Goal: Task Accomplishment & Management: Manage account settings

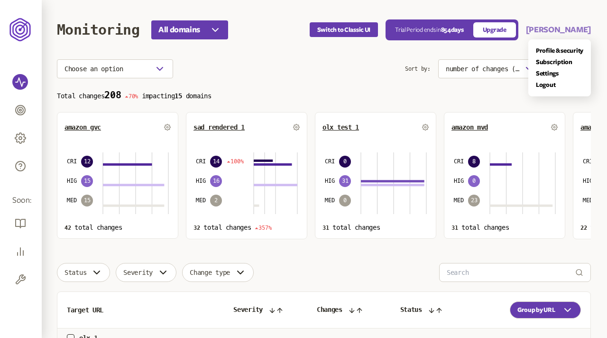
click at [585, 30] on button "Pruthviraj" at bounding box center [558, 29] width 65 height 11
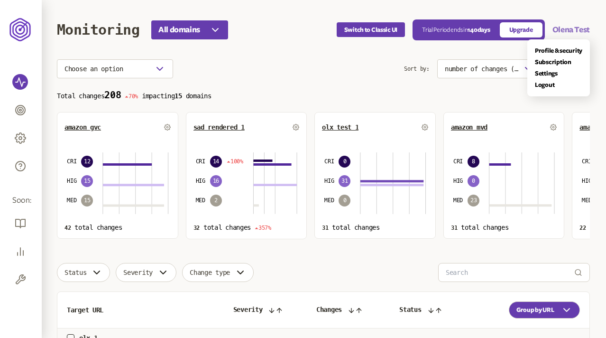
click at [567, 24] on button "Olena Test" at bounding box center [571, 29] width 37 height 11
click at [548, 84] on link "Logout" at bounding box center [559, 85] width 47 height 8
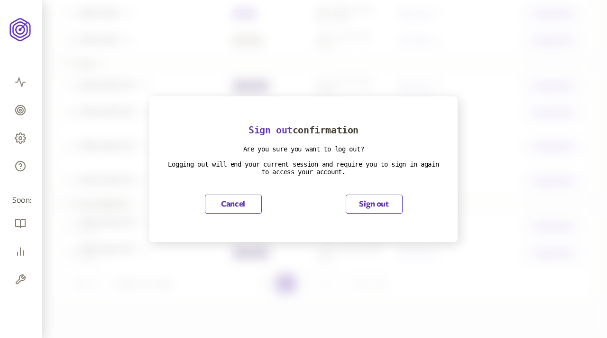
click at [356, 206] on button "Sign out" at bounding box center [374, 204] width 57 height 19
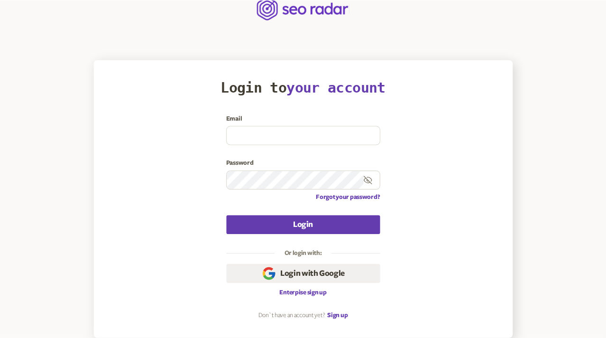
scroll to position [20, 0]
type input "[EMAIL_ADDRESS][DOMAIN_NAME]"
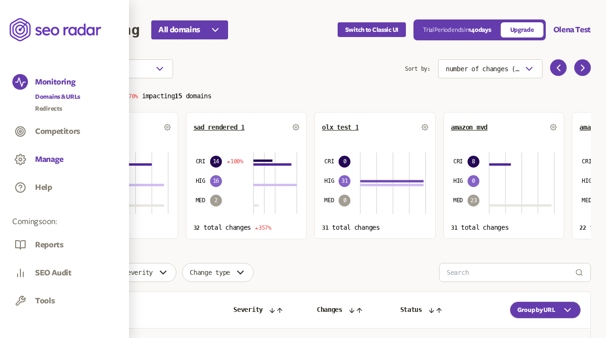
click at [47, 161] on button "Manage" at bounding box center [49, 159] width 28 height 10
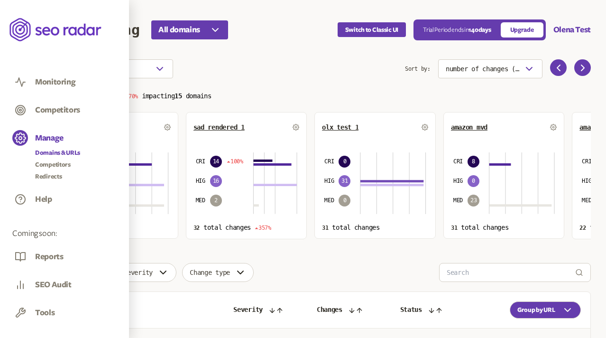
click at [64, 154] on link "Domains & URLs" at bounding box center [57, 152] width 45 height 9
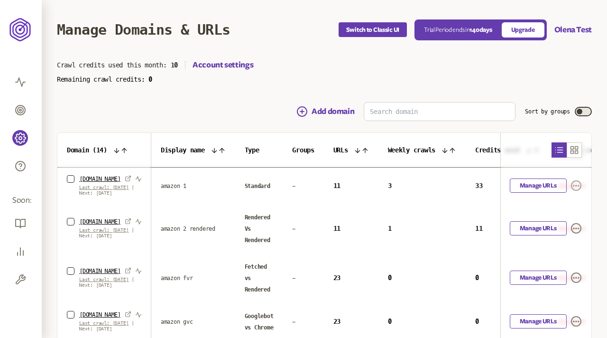
click at [576, 185] on icon "button" at bounding box center [576, 185] width 11 height 11
click at [569, 205] on link "Settings" at bounding box center [561, 207] width 23 height 8
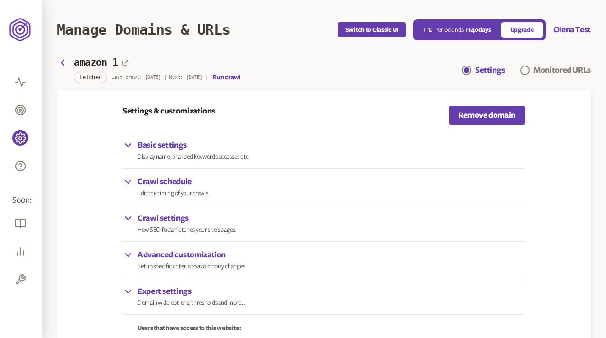
click at [182, 182] on p "Crawl schedule" at bounding box center [174, 181] width 72 height 11
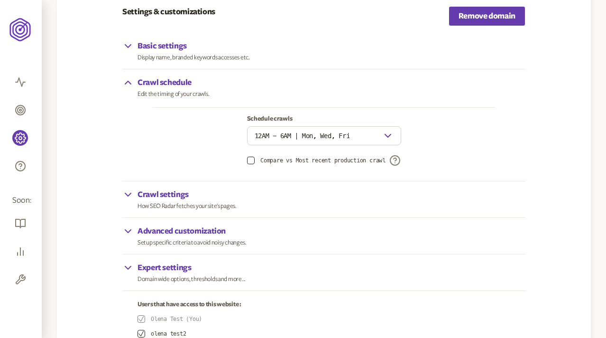
scroll to position [104, 0]
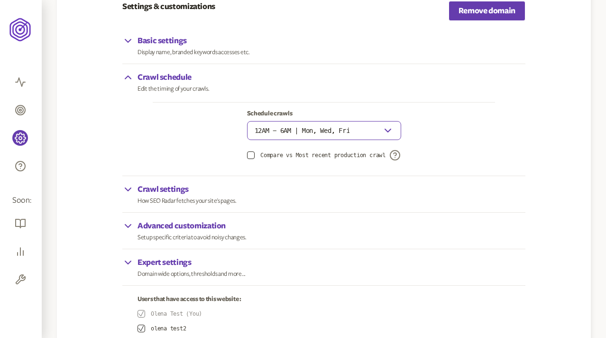
click at [388, 128] on icon "button" at bounding box center [387, 130] width 11 height 11
click at [389, 129] on icon "button" at bounding box center [387, 130] width 11 height 11
click at [387, 126] on icon "button" at bounding box center [388, 130] width 11 height 11
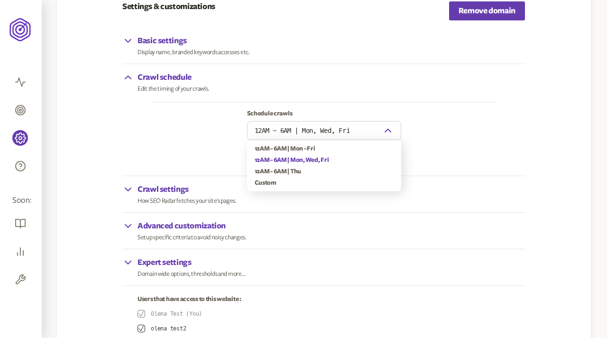
click at [447, 126] on div "Schedule crawls 12AM - 6AM | Mon, Wed, Fri Compare vs Most recent production cr…" at bounding box center [324, 135] width 343 height 66
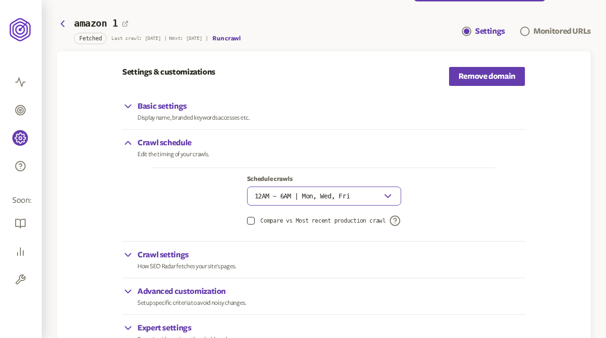
scroll to position [37, 0]
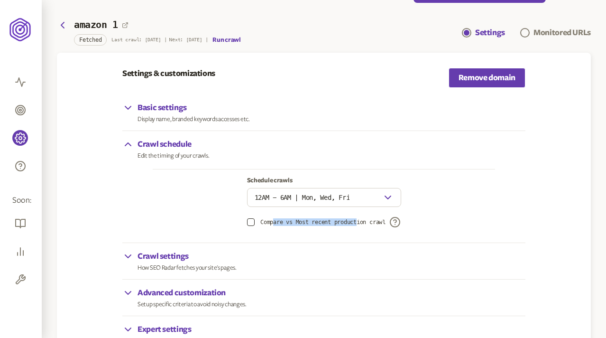
drag, startPoint x: 270, startPoint y: 222, endPoint x: 357, endPoint y: 222, distance: 86.8
click at [357, 222] on span "Compare vs Most recent production crawl" at bounding box center [322, 222] width 125 height 8
click at [356, 222] on span "Compare vs Most recent production crawl" at bounding box center [322, 222] width 125 height 8
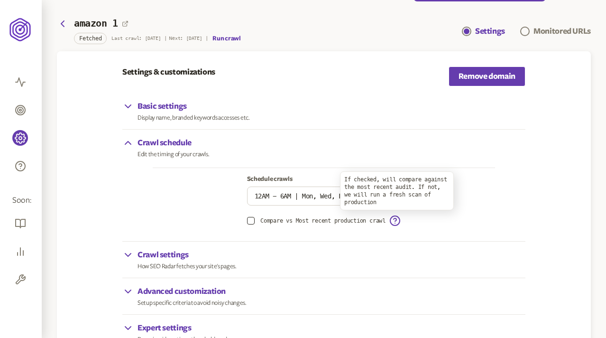
scroll to position [39, 0]
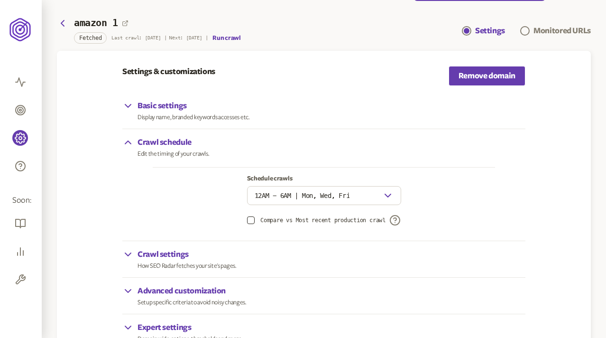
click at [419, 224] on div "Compare vs Most recent production crawl" at bounding box center [324, 219] width 343 height 11
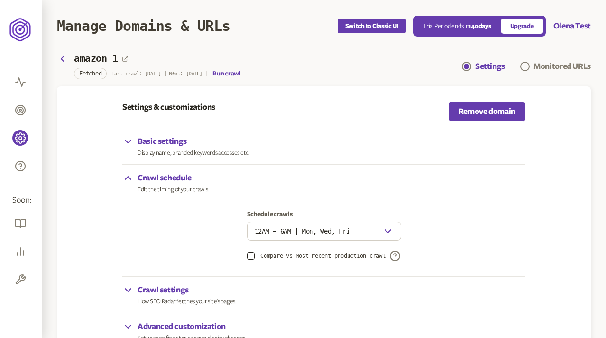
scroll to position [0, 0]
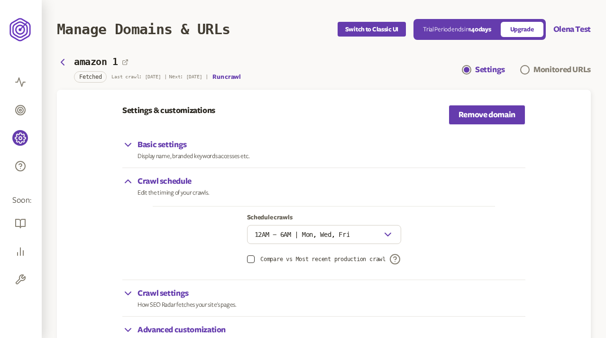
click at [64, 57] on header "Manage Domains & URLs Switch to Classic UI Trial Period ends in 140 days Upgrad…" at bounding box center [324, 29] width 534 height 59
click at [64, 64] on icon "button" at bounding box center [62, 62] width 3 height 6
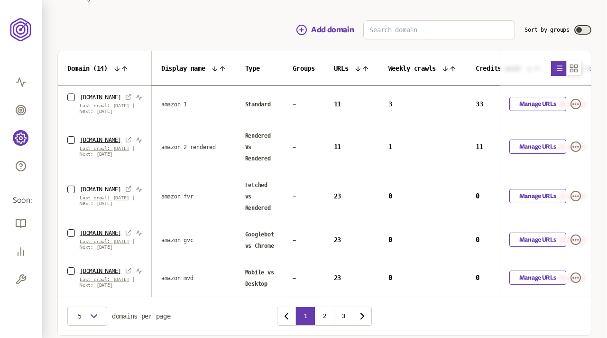
scroll to position [128, 0]
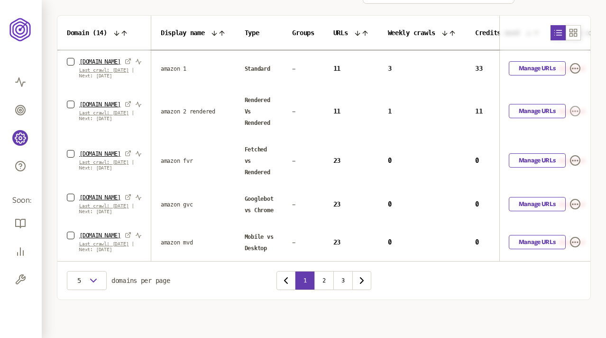
click at [574, 106] on icon "button" at bounding box center [575, 110] width 11 height 11
click at [564, 124] on div "Settings Remove" at bounding box center [562, 141] width 38 height 34
click at [564, 131] on link "Settings" at bounding box center [561, 135] width 23 height 8
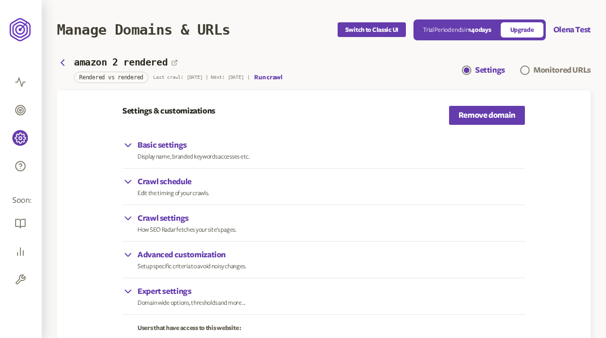
click at [175, 214] on p "Crawl settings" at bounding box center [187, 218] width 99 height 11
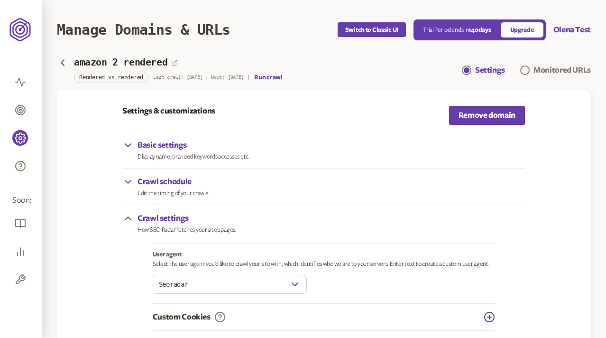
click at [166, 179] on p "Crawl schedule" at bounding box center [174, 181] width 72 height 11
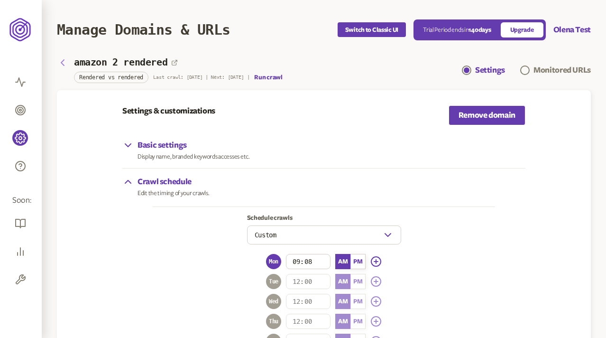
click at [62, 62] on icon "button" at bounding box center [62, 62] width 11 height 11
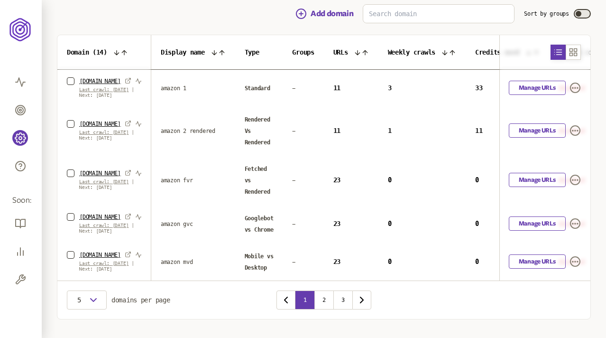
scroll to position [99, 0]
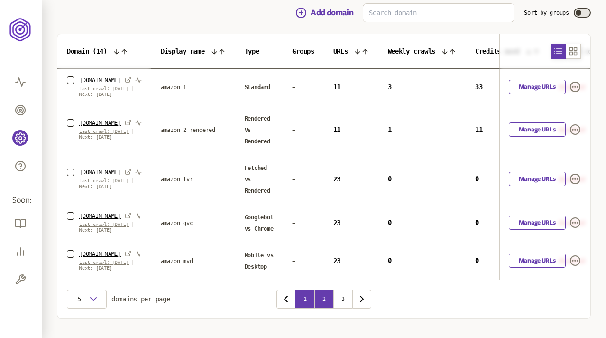
click at [319, 300] on button "2" at bounding box center [324, 298] width 19 height 19
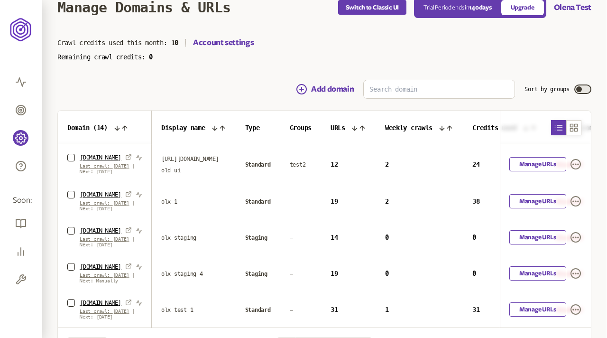
scroll to position [99, 0]
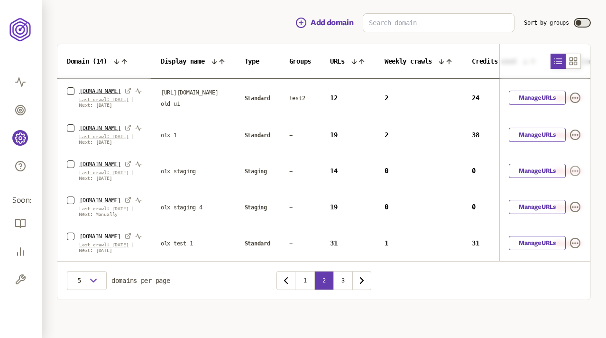
click at [579, 176] on icon "button" at bounding box center [575, 170] width 9 height 9
click at [560, 205] on link "Settings" at bounding box center [561, 209] width 23 height 8
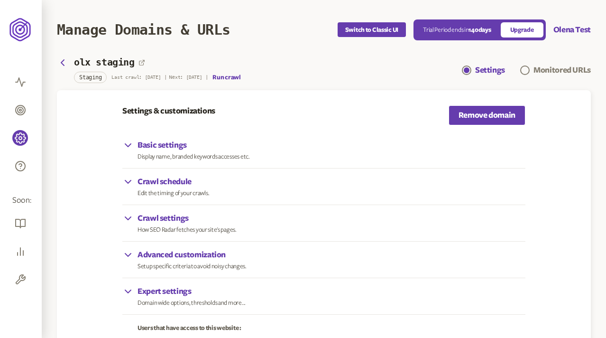
click at [223, 187] on div "Crawl schedule Edit the timing of your crawls." at bounding box center [323, 186] width 403 height 21
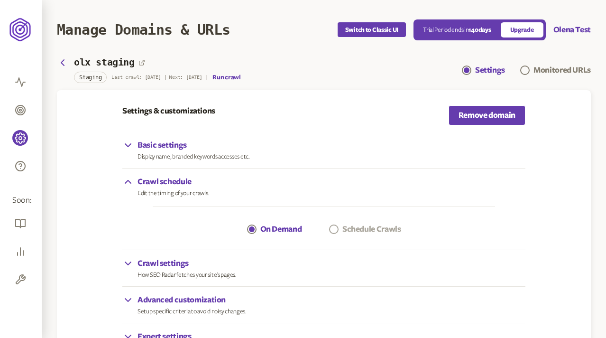
click at [354, 227] on label "Schedule Crawls" at bounding box center [372, 228] width 59 height 11
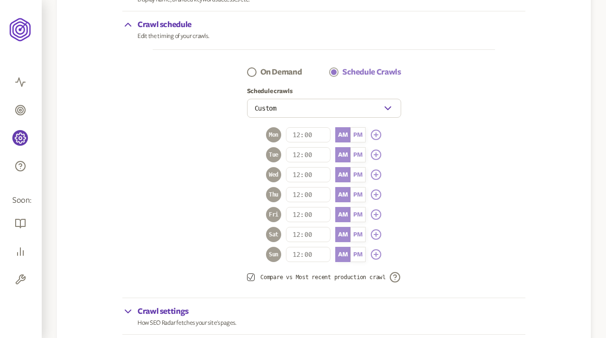
scroll to position [160, 0]
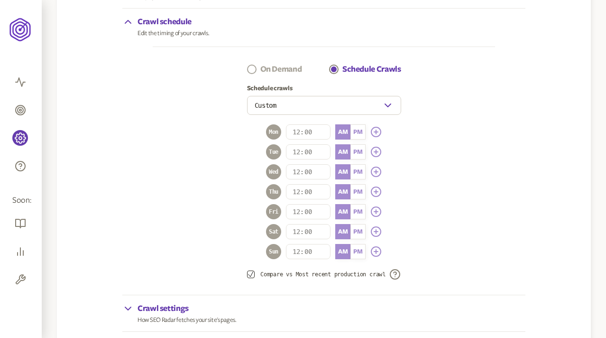
click at [283, 68] on label "On Demand" at bounding box center [281, 69] width 42 height 11
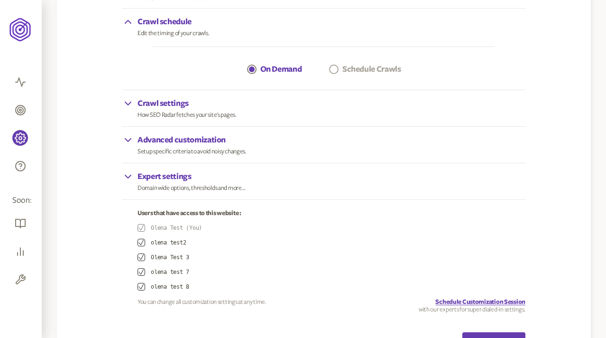
click at [343, 67] on label "Schedule Crawls" at bounding box center [372, 69] width 59 height 11
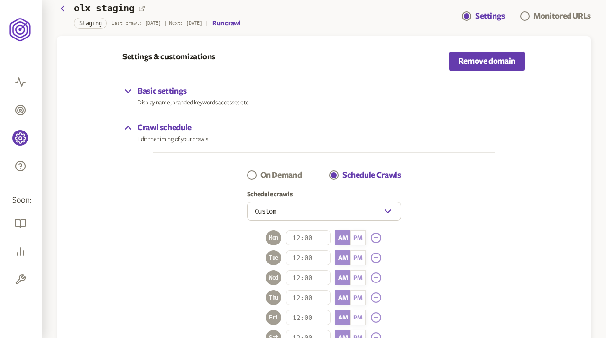
scroll to position [39, 0]
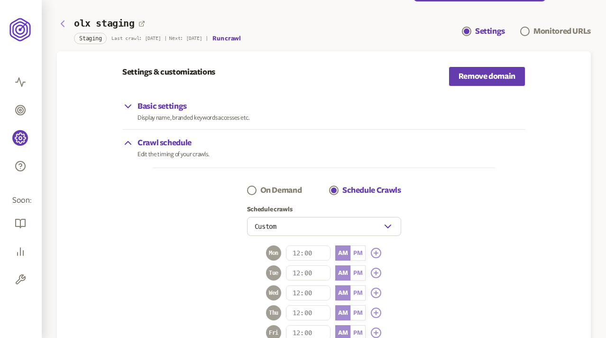
click at [63, 22] on icon "button" at bounding box center [62, 23] width 11 height 11
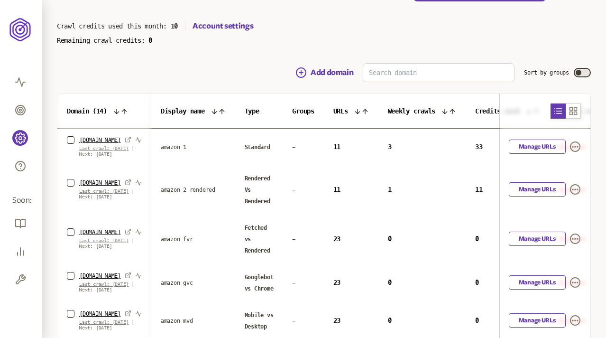
click at [240, 57] on main "Manage Domains & URLs Switch to Classic UI Trial Period ends in 140 days Upgrad…" at bounding box center [324, 188] width 565 height 455
